Goal: Task Accomplishment & Management: Manage account settings

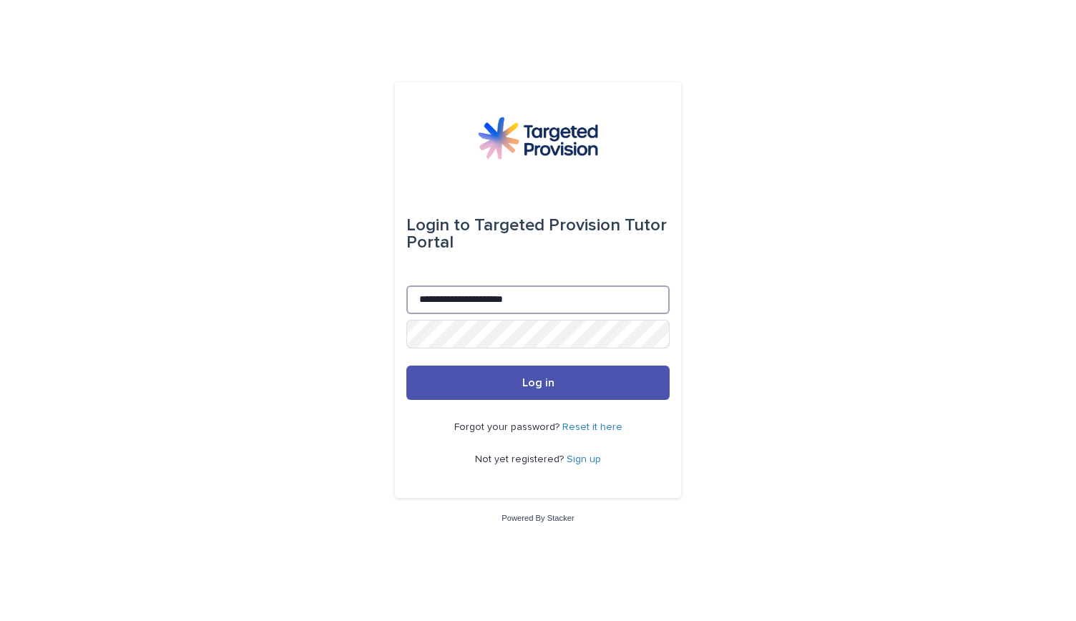
type input "**********"
click at [406, 366] on button "Log in" at bounding box center [537, 383] width 263 height 34
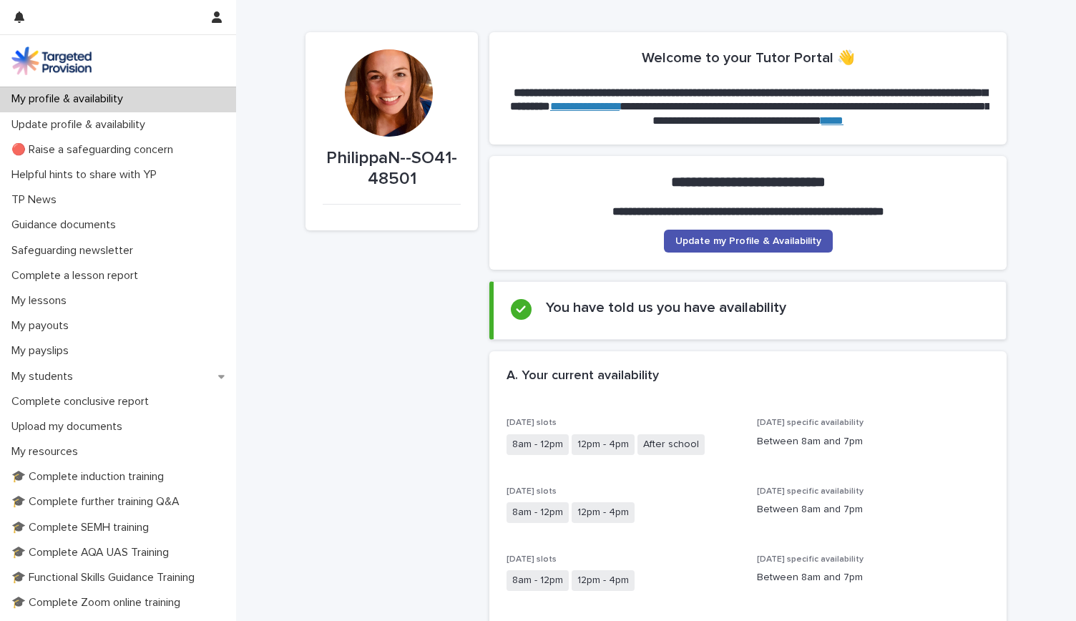
scroll to position [17, 0]
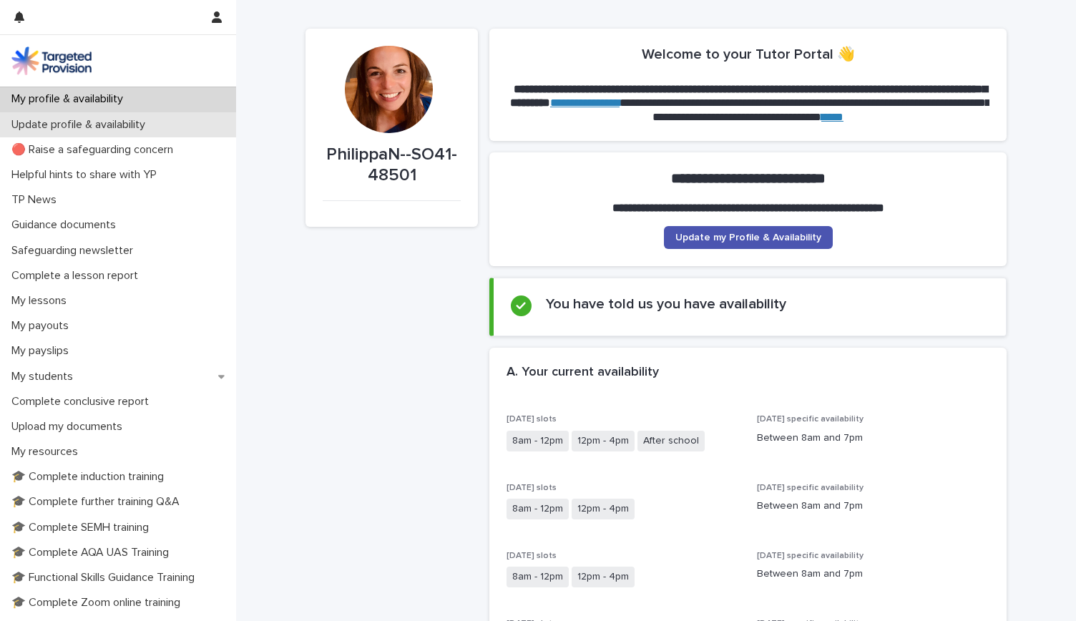
click at [137, 122] on p "Update profile & availability" at bounding box center [81, 125] width 151 height 14
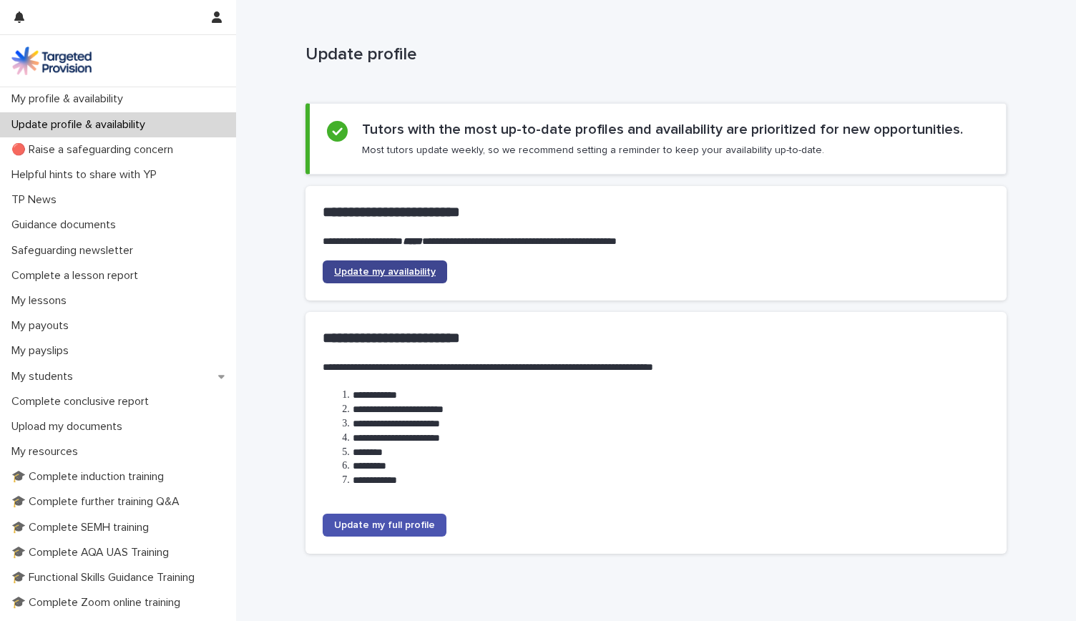
click at [387, 267] on span "Update my availability" at bounding box center [385, 272] width 102 height 10
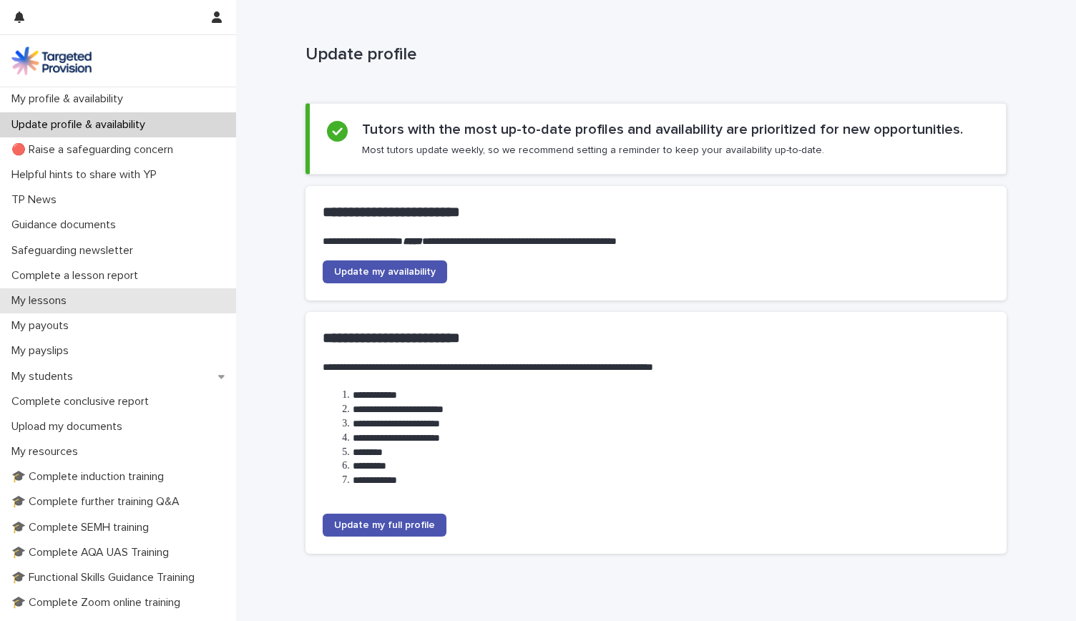
click at [119, 300] on div "My lessons" at bounding box center [118, 300] width 236 height 25
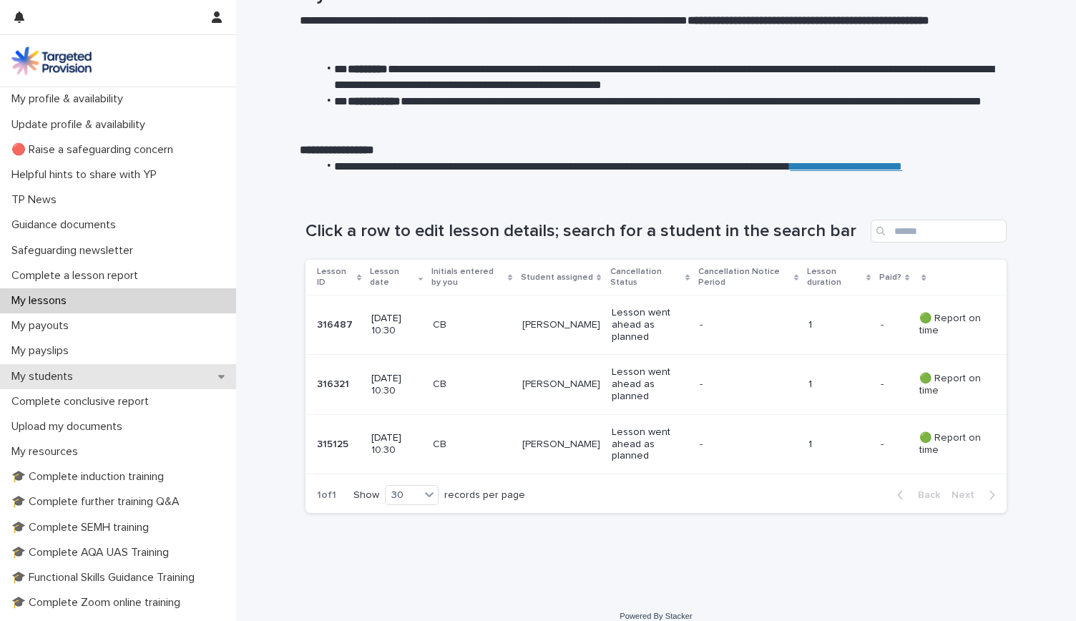
click at [91, 369] on div "My students" at bounding box center [118, 376] width 236 height 25
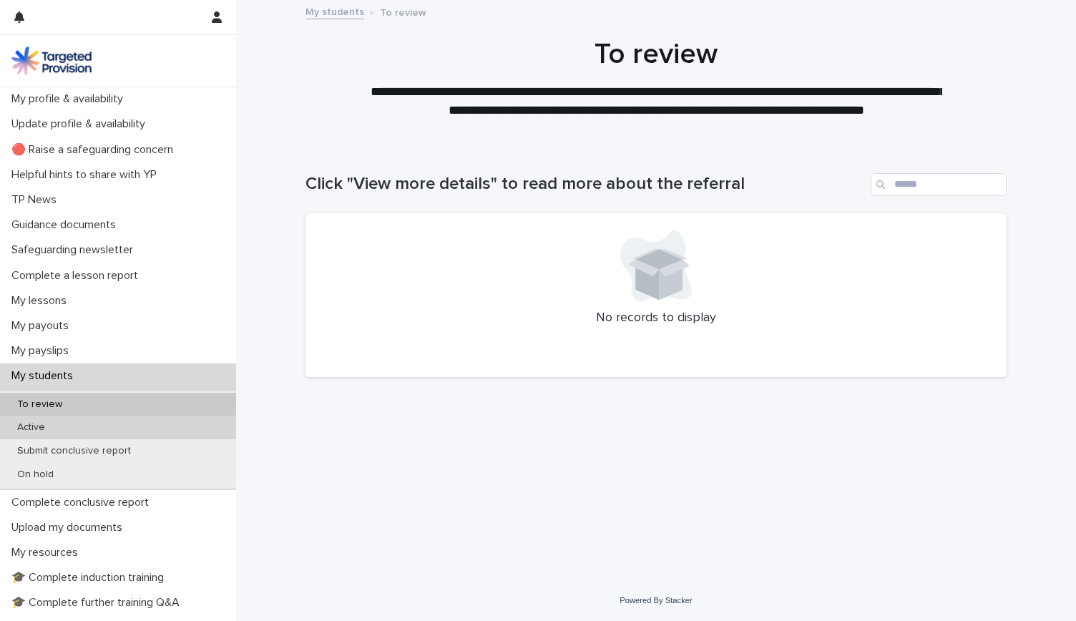
click at [103, 428] on div "Active" at bounding box center [118, 428] width 236 height 24
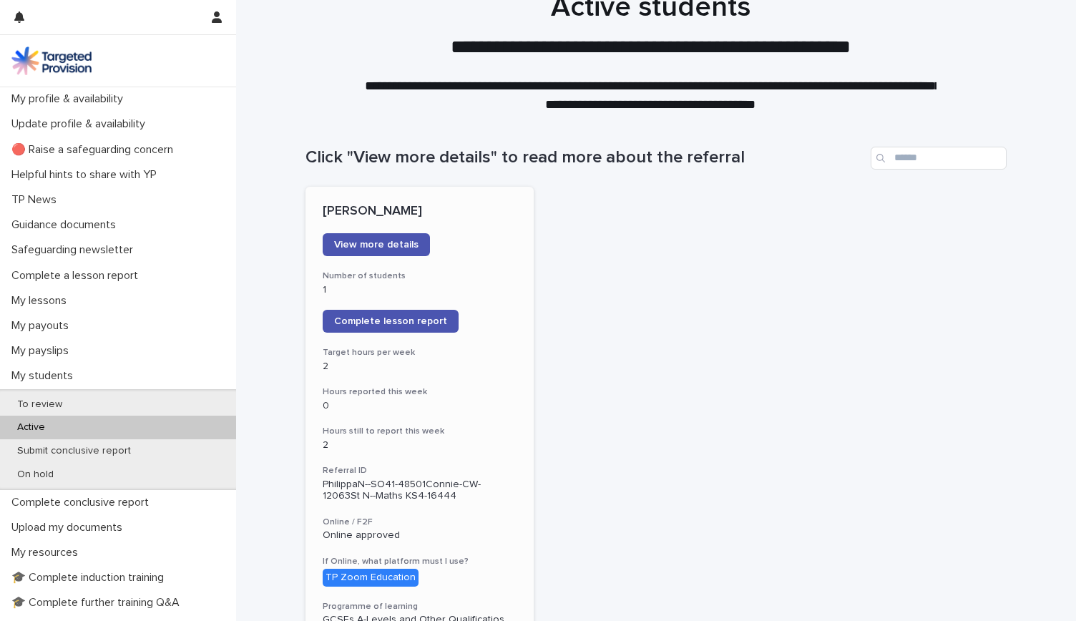
scroll to position [29, 0]
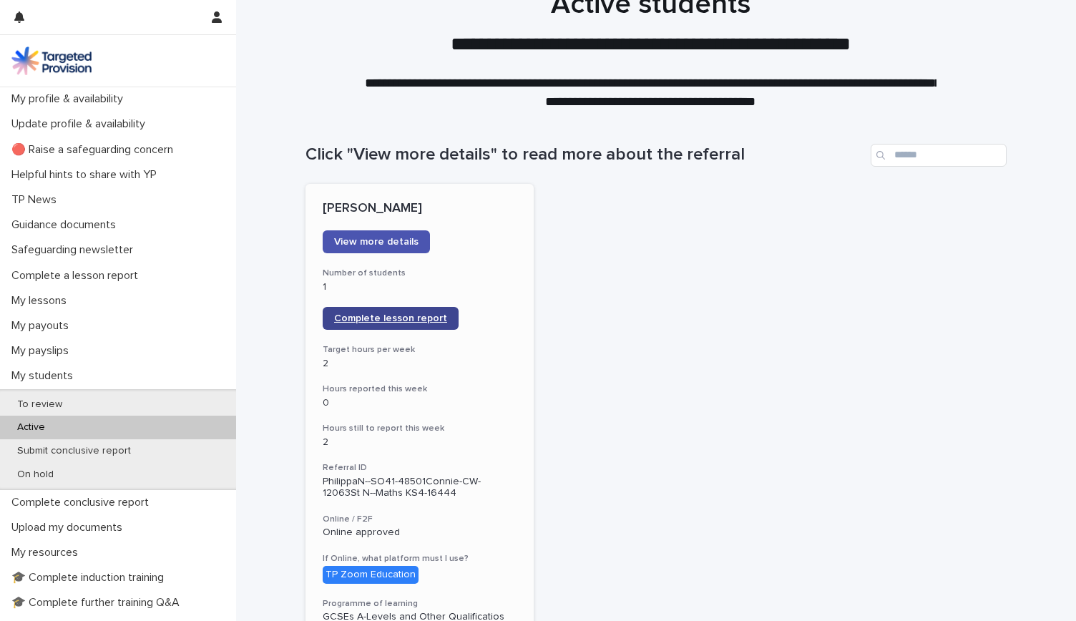
click at [362, 325] on link "Complete lesson report" at bounding box center [391, 318] width 136 height 23
